Goal: Information Seeking & Learning: Find contact information

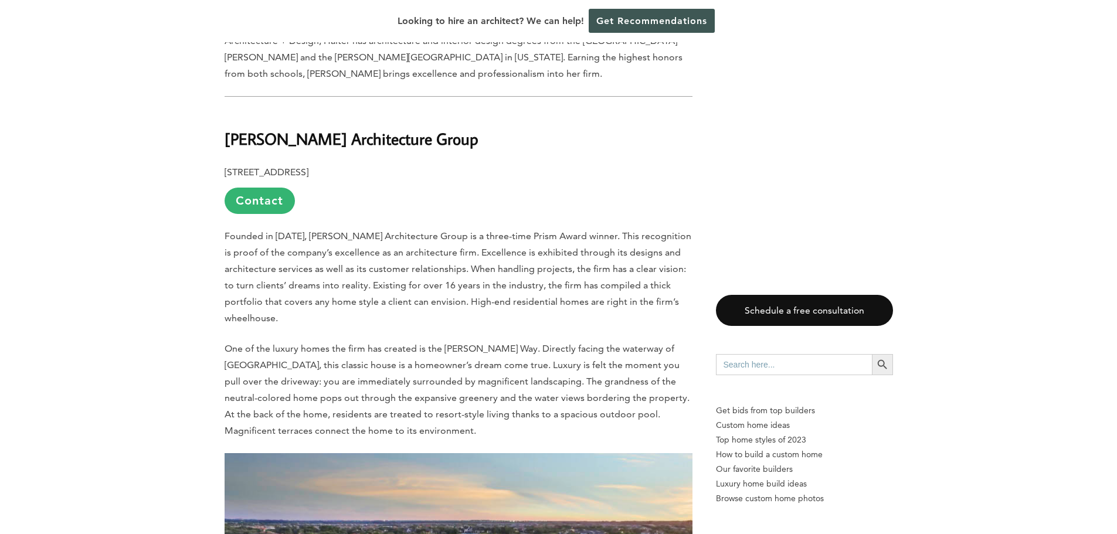
scroll to position [2580, 0]
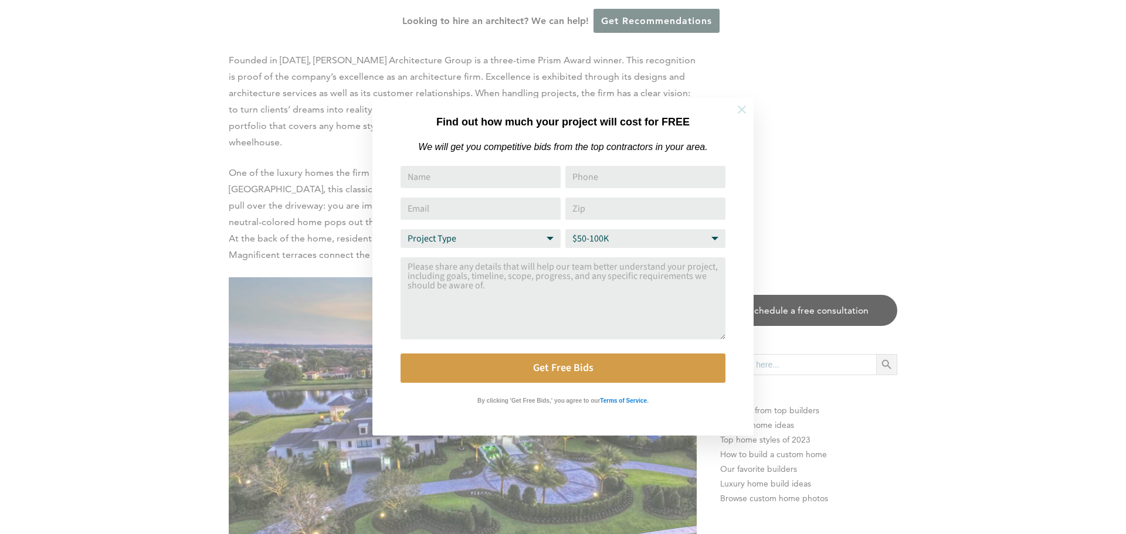
click at [742, 110] on icon at bounding box center [742, 110] width 8 height 8
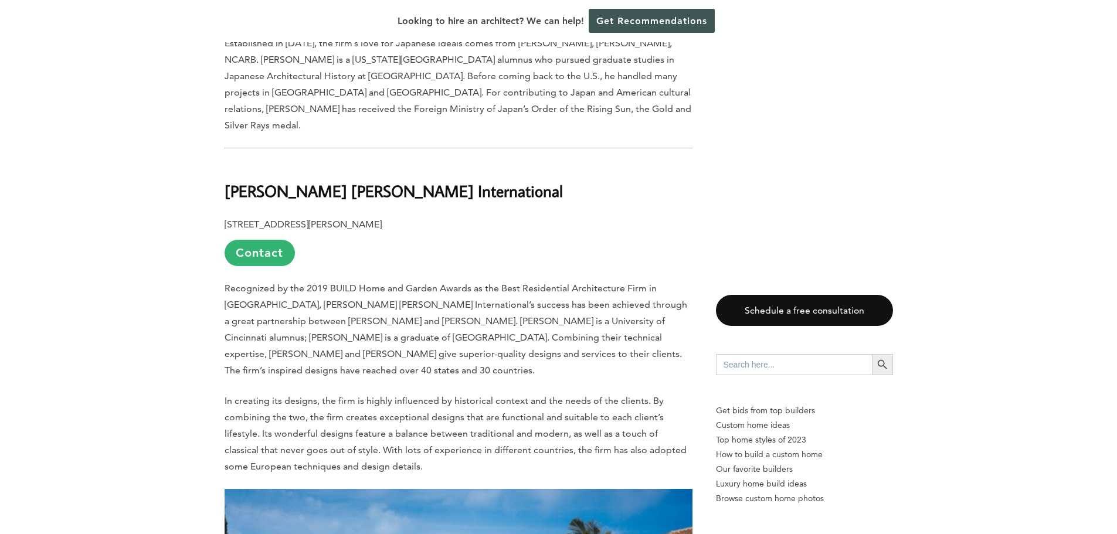
scroll to position [4399, 0]
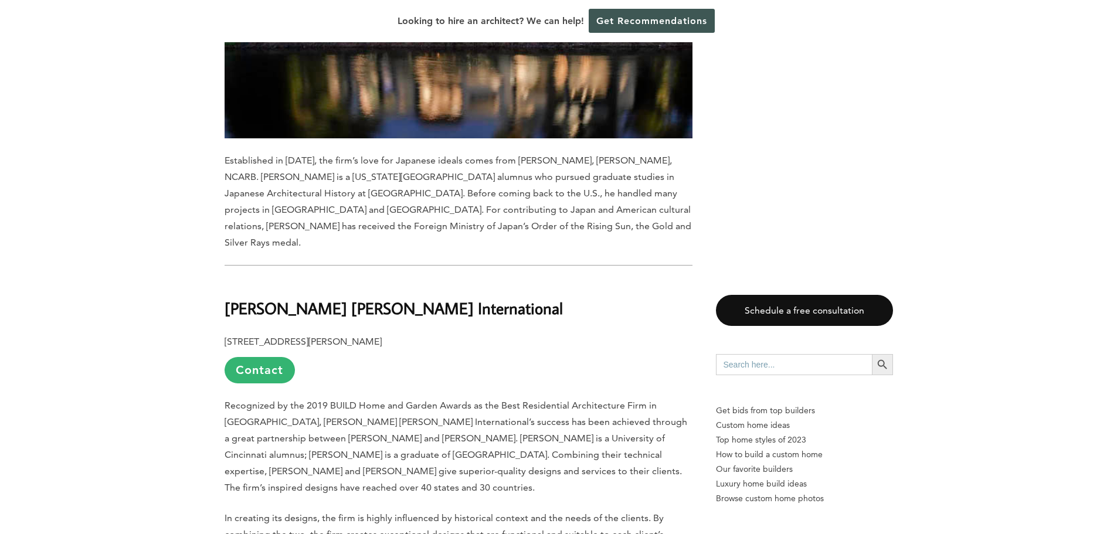
click at [415, 280] on h2 "[PERSON_NAME] [PERSON_NAME] International" at bounding box center [459, 300] width 468 height 40
drag, startPoint x: 421, startPoint y: 146, endPoint x: 217, endPoint y: 147, distance: 203.5
copy b "[PERSON_NAME] [PERSON_NAME] International"
drag, startPoint x: 428, startPoint y: 188, endPoint x: 220, endPoint y: 186, distance: 207.6
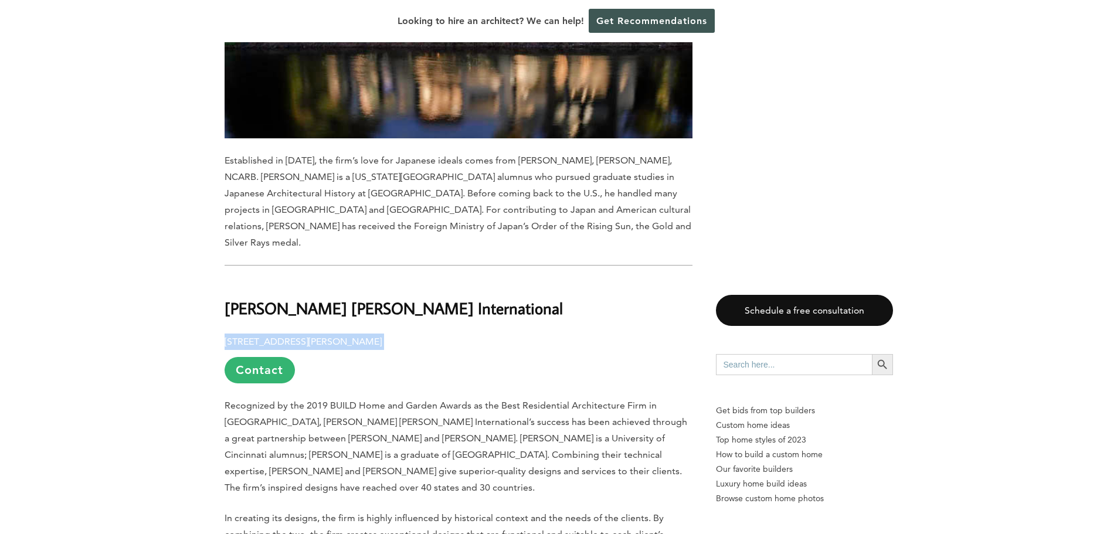
copy p "[STREET_ADDRESS][PERSON_NAME]"
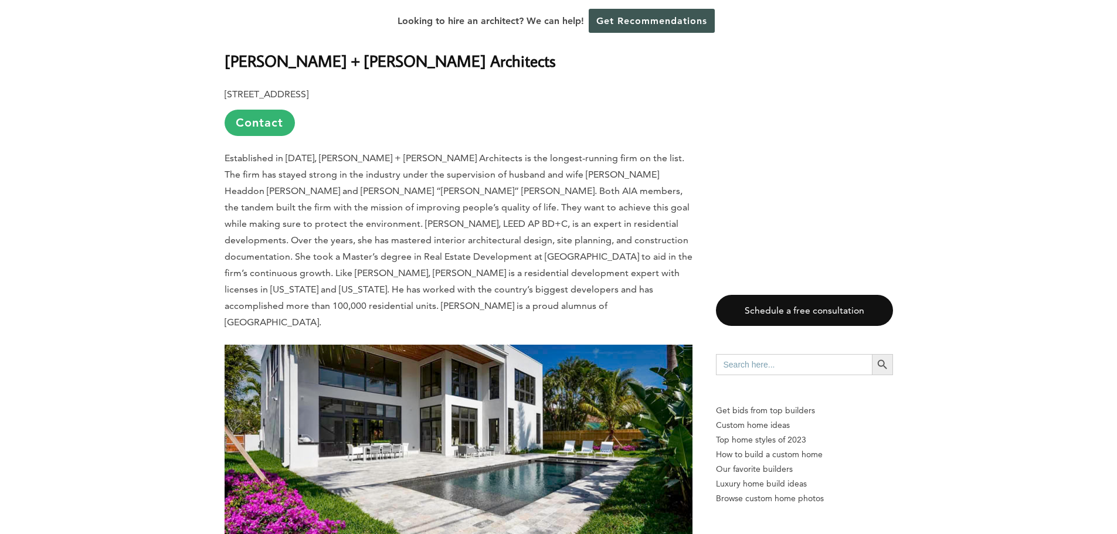
scroll to position [5278, 0]
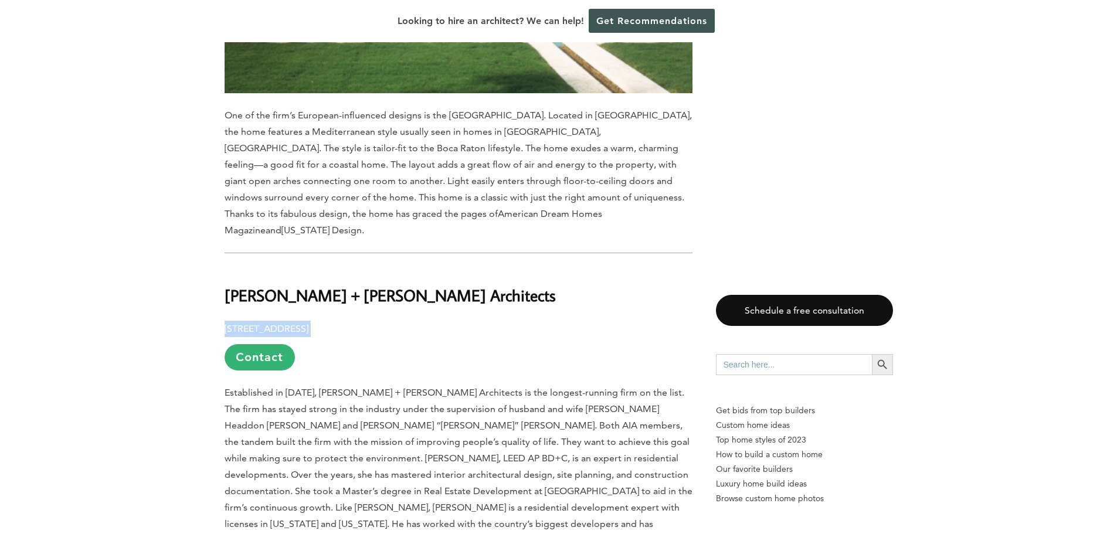
drag, startPoint x: 473, startPoint y: 137, endPoint x: 219, endPoint y: 141, distance: 254.0
copy p "[STREET_ADDRESS]"
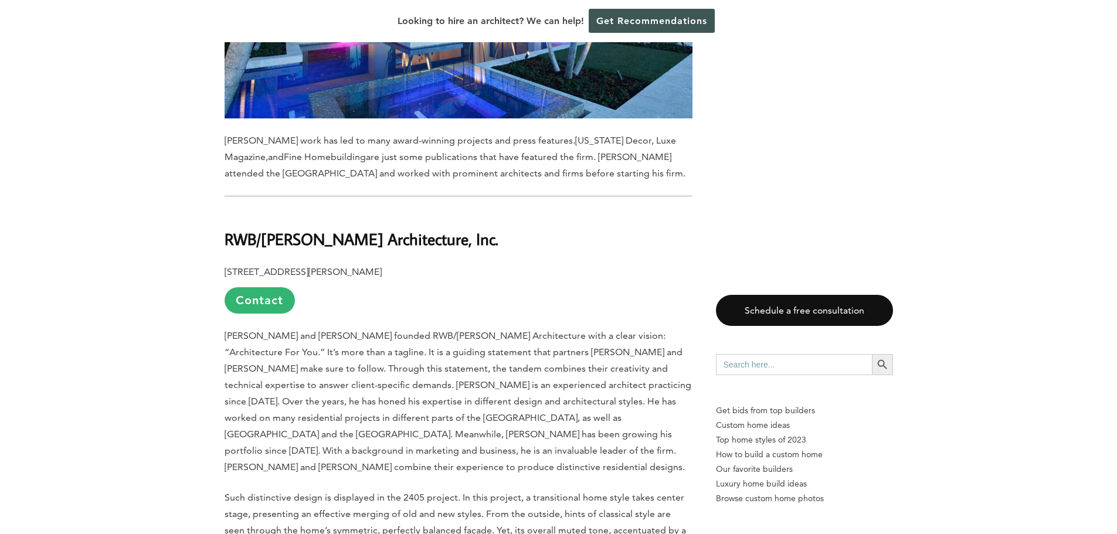
scroll to position [6686, 0]
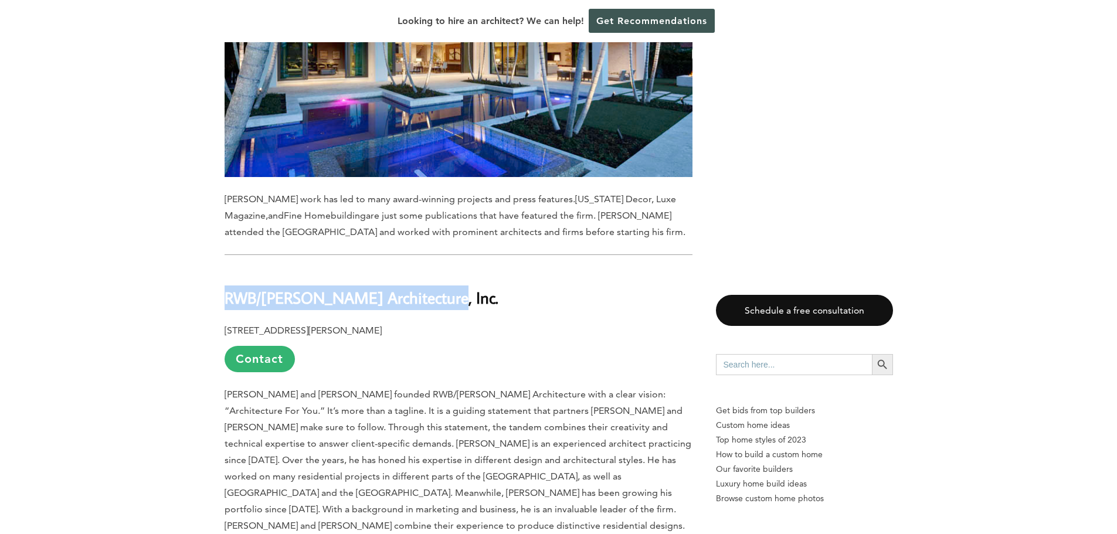
drag, startPoint x: 434, startPoint y: 57, endPoint x: 216, endPoint y: 52, distance: 218.2
copy b "RWB/[PERSON_NAME] Architecture, Inc."
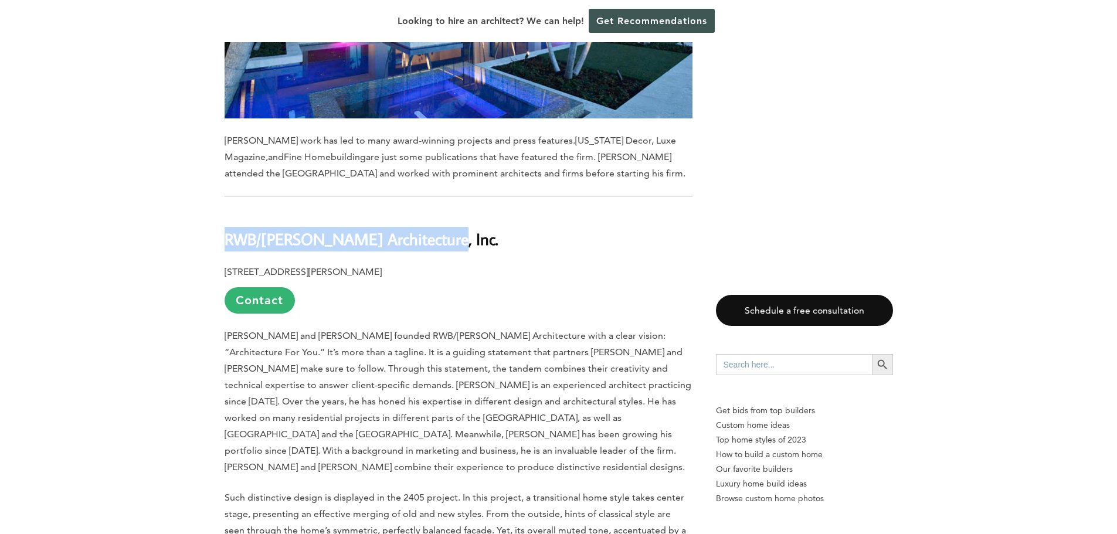
scroll to position [6627, 0]
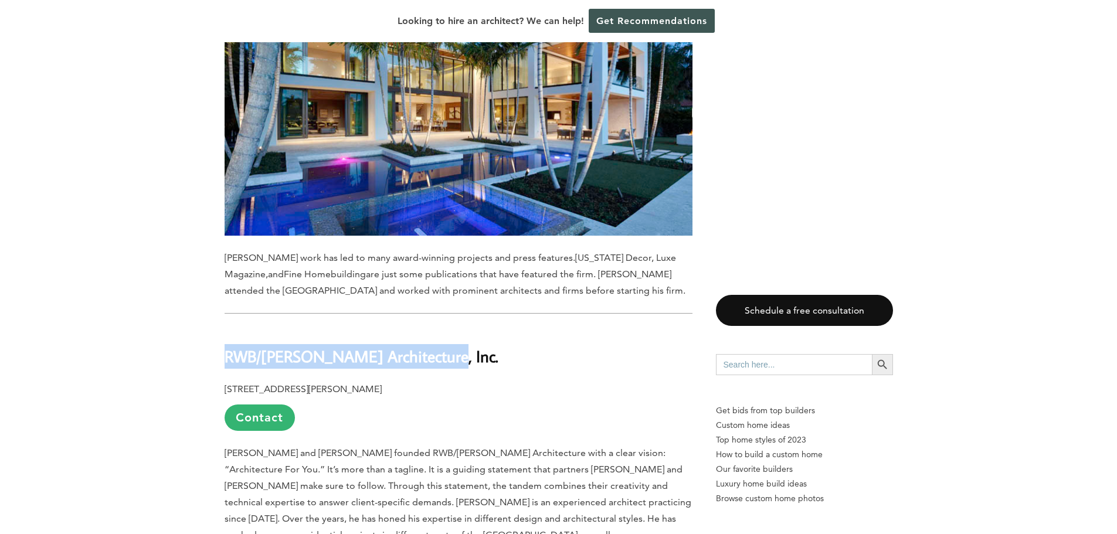
drag, startPoint x: 472, startPoint y: 147, endPoint x: 192, endPoint y: 141, distance: 279.8
copy b "[STREET_ADDRESS][PERSON_NAME]"
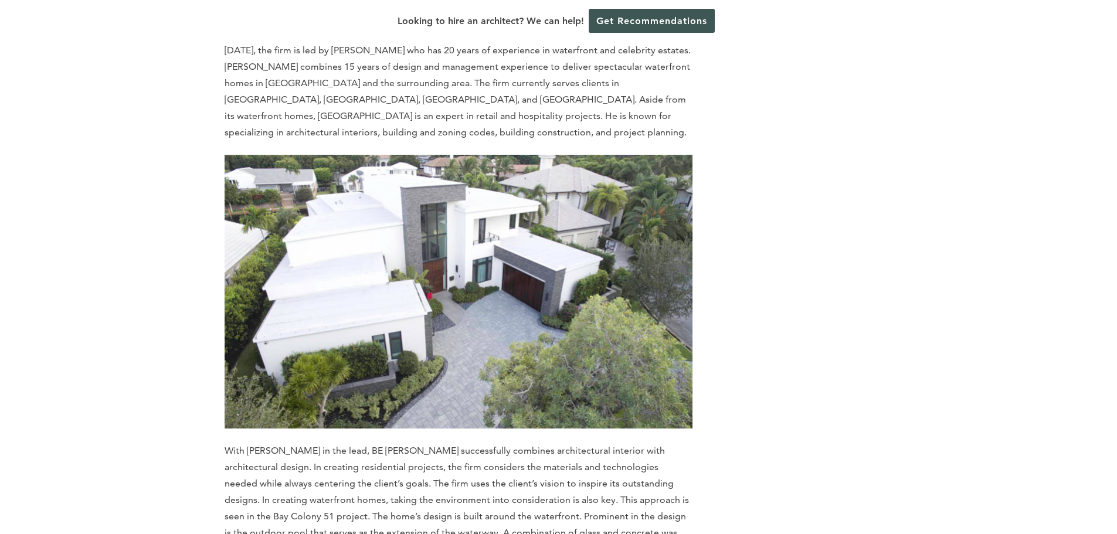
scroll to position [9618, 0]
